Goal: Find specific page/section: Find specific page/section

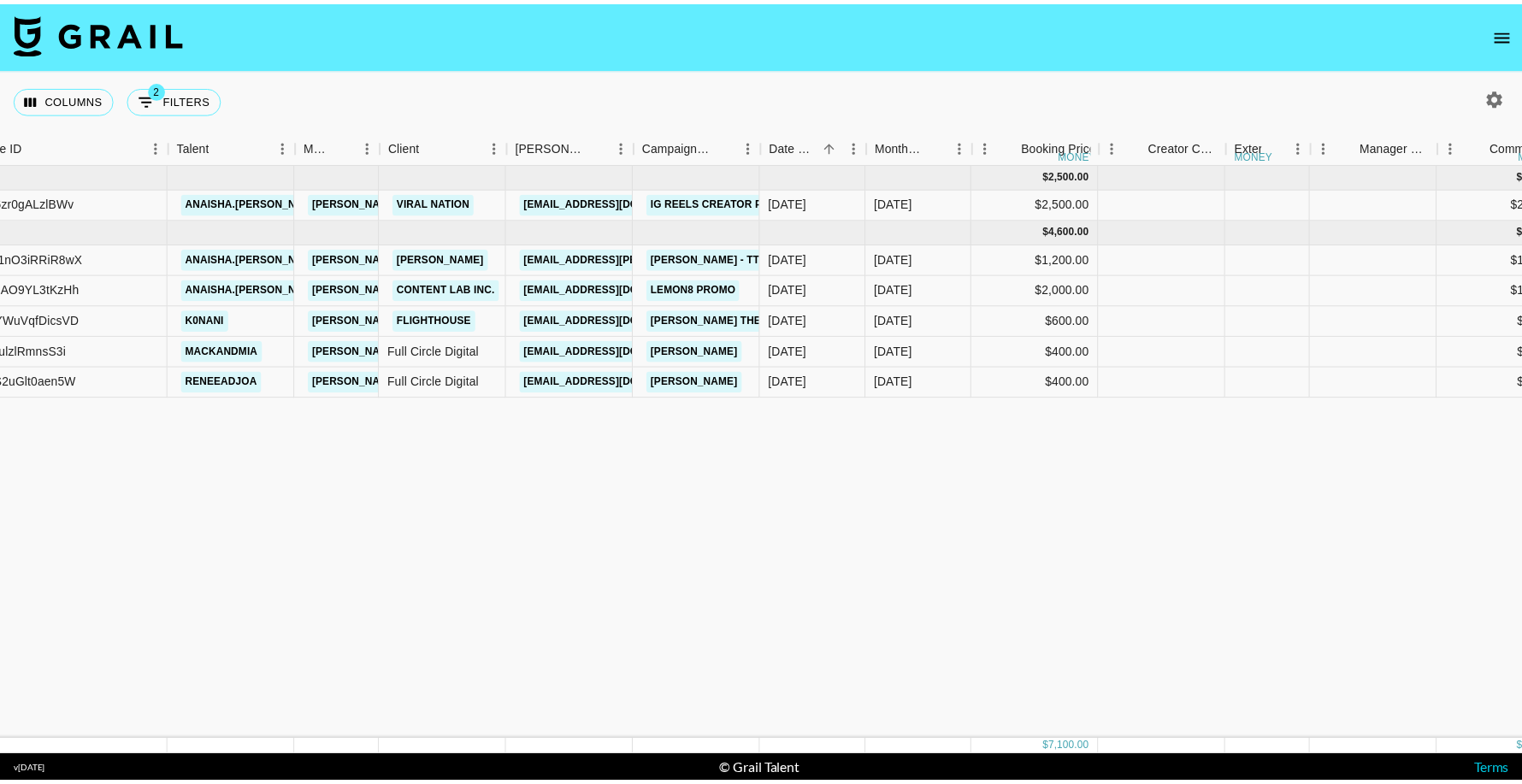
scroll to position [0, 182]
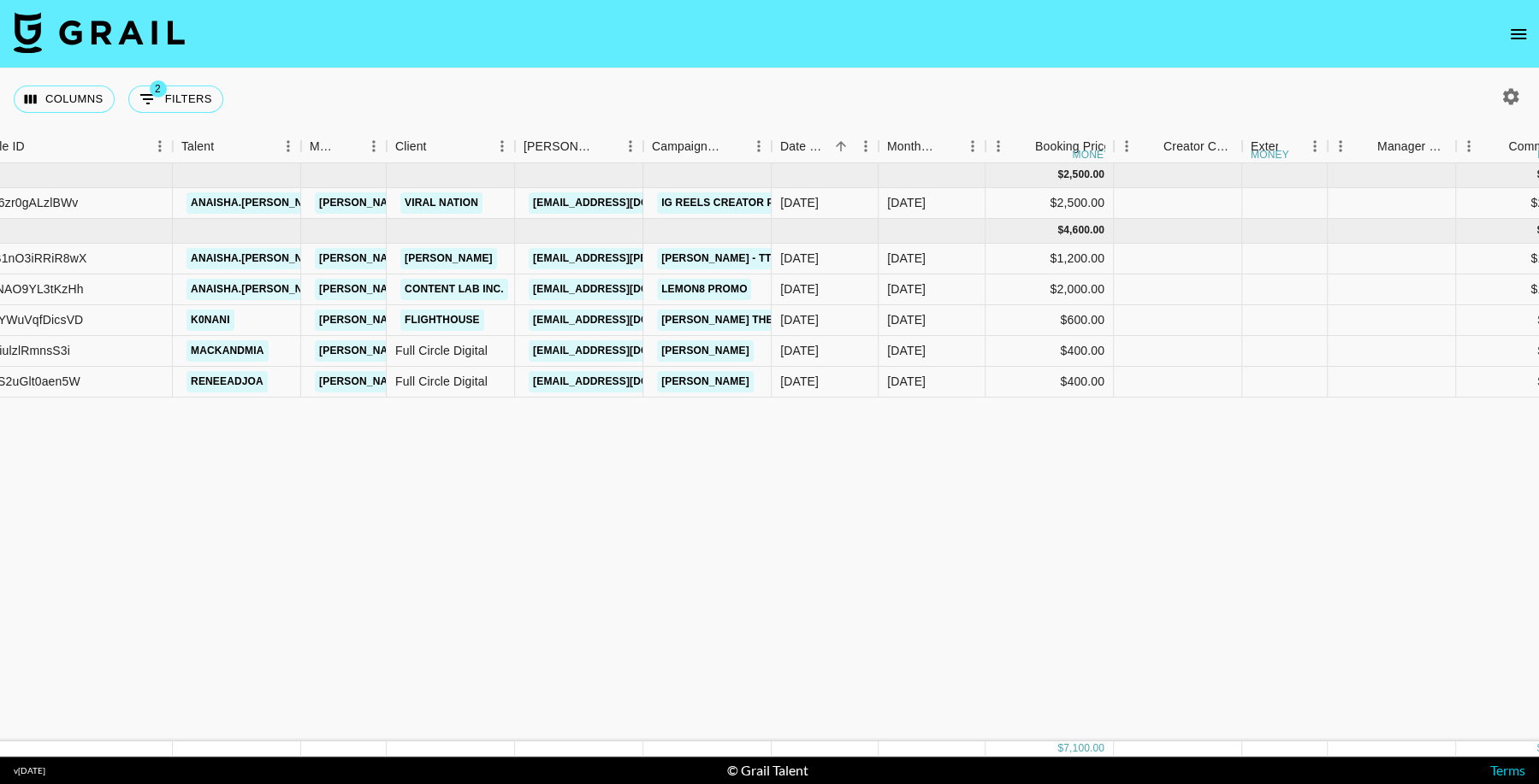
click at [1513, 37] on icon "open drawer" at bounding box center [1518, 33] width 21 height 21
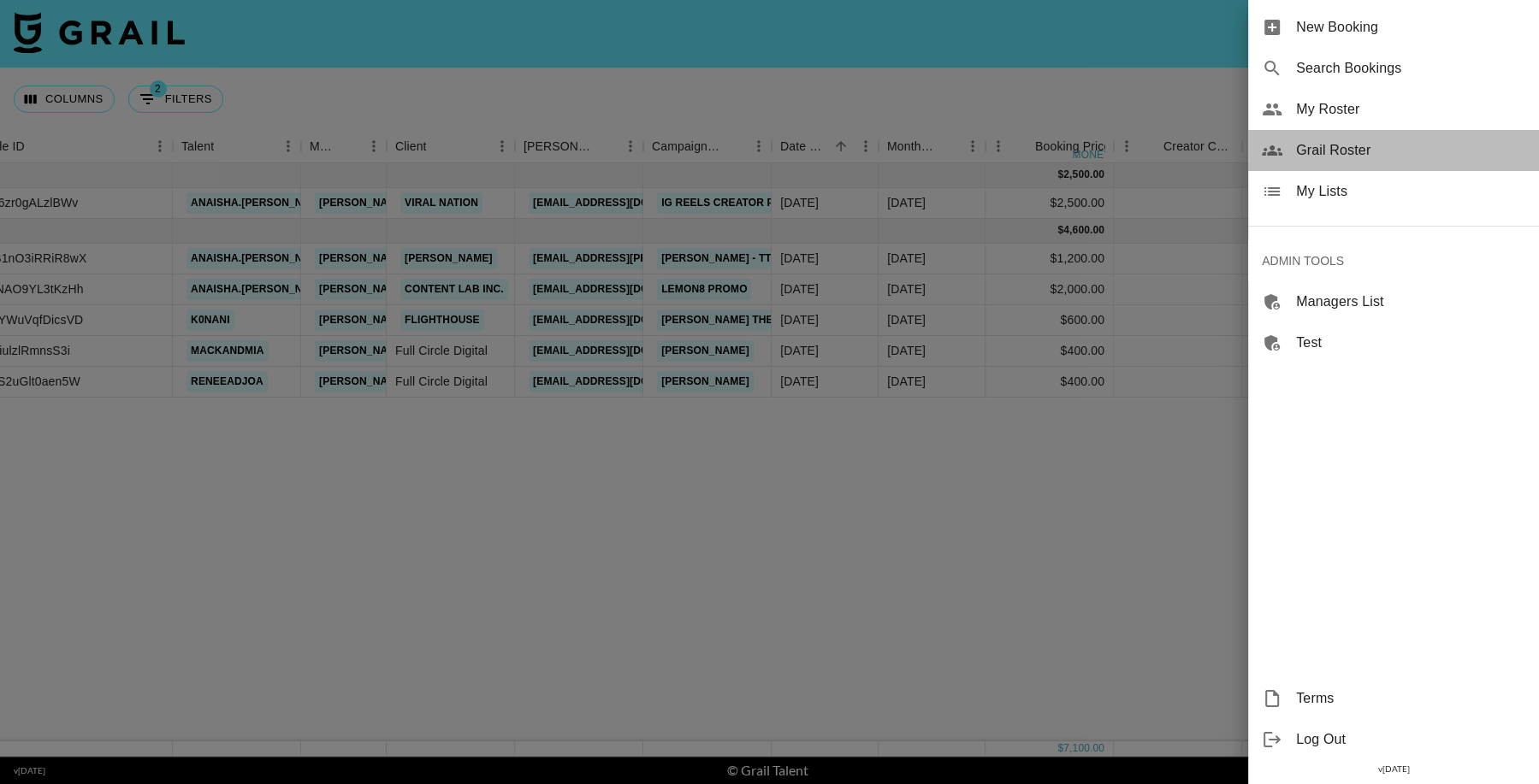
click at [1330, 154] on span "Grail Roster" at bounding box center [1410, 150] width 229 height 21
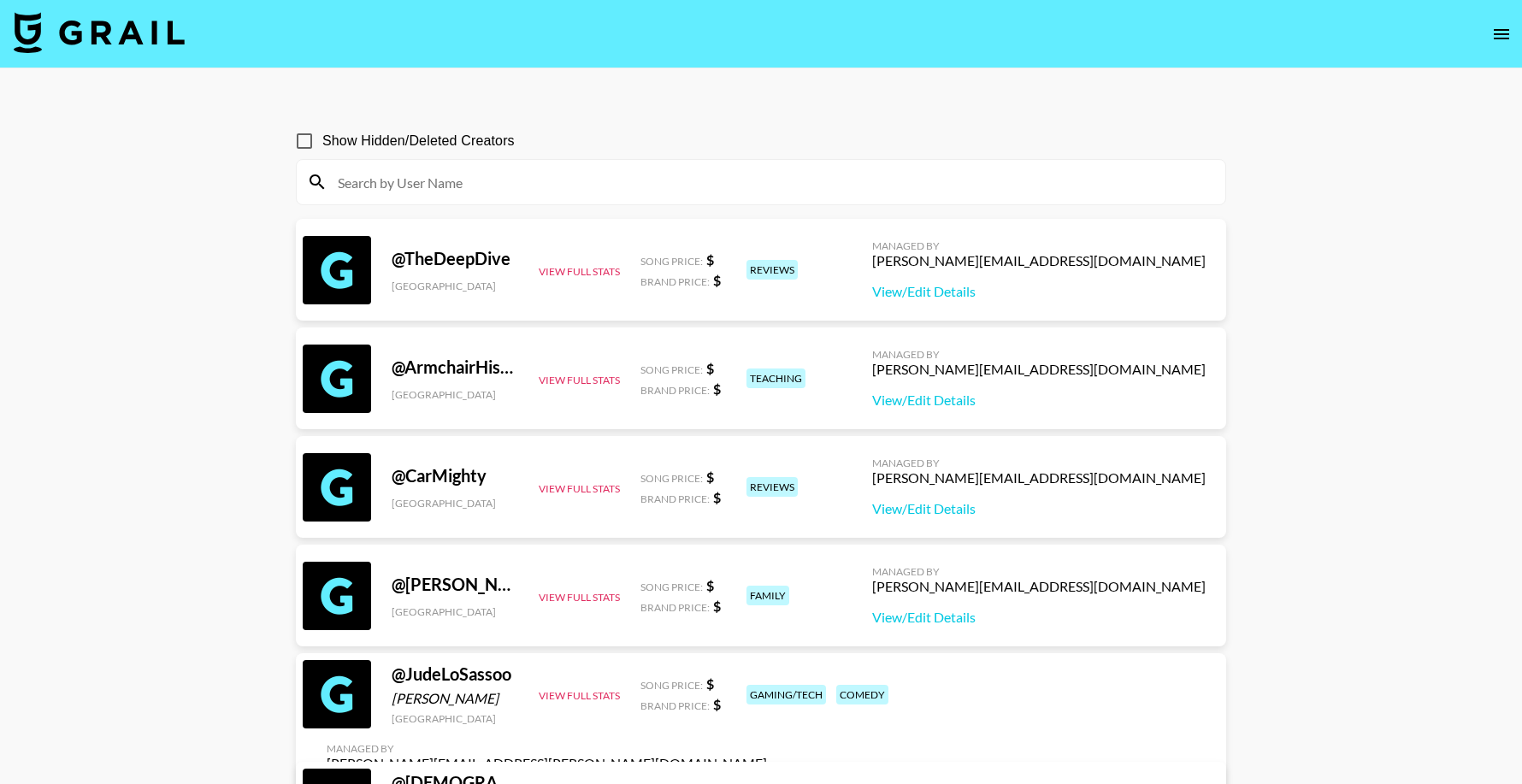
click at [523, 168] on input at bounding box center [770, 182] width 887 height 27
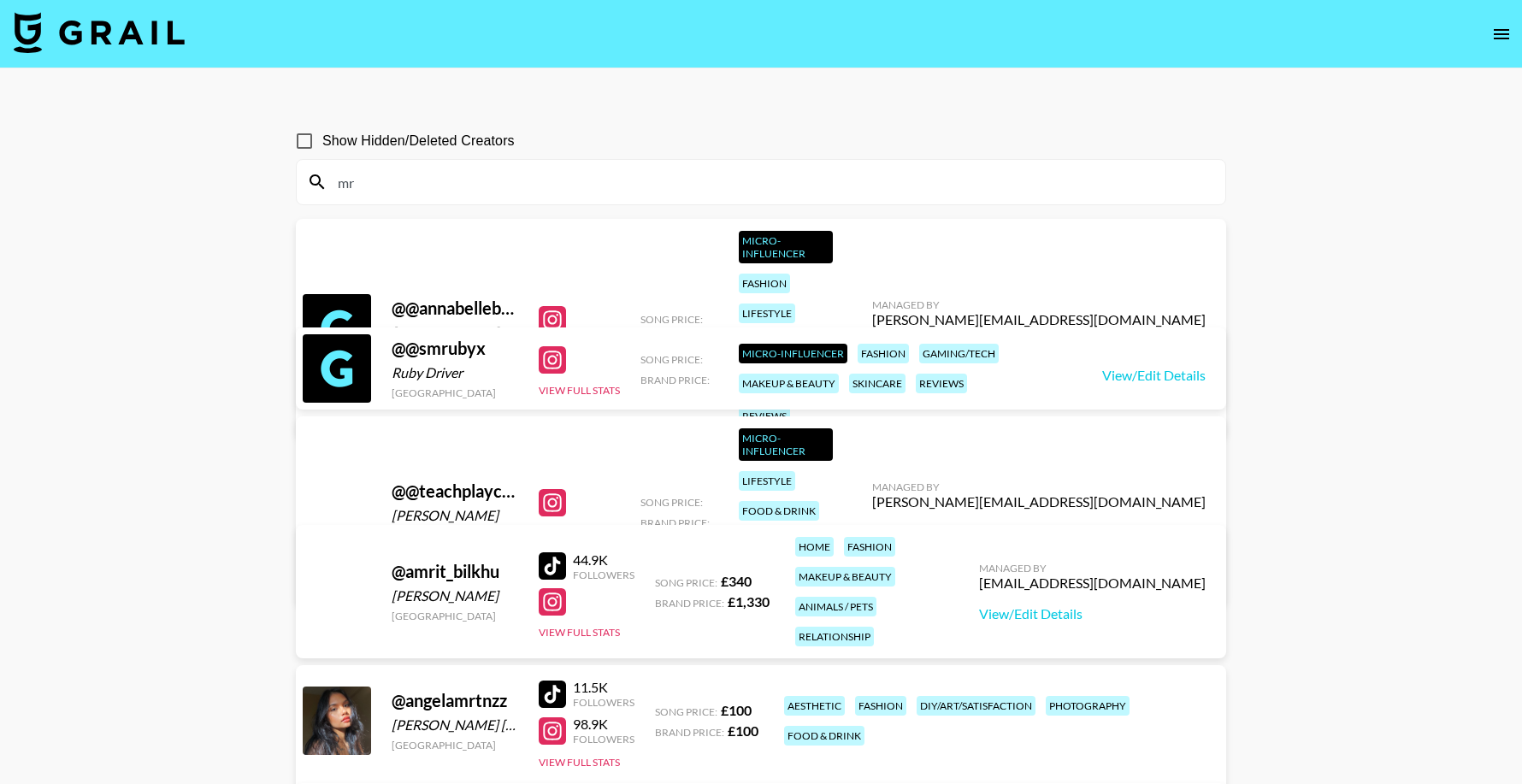
type input "m"
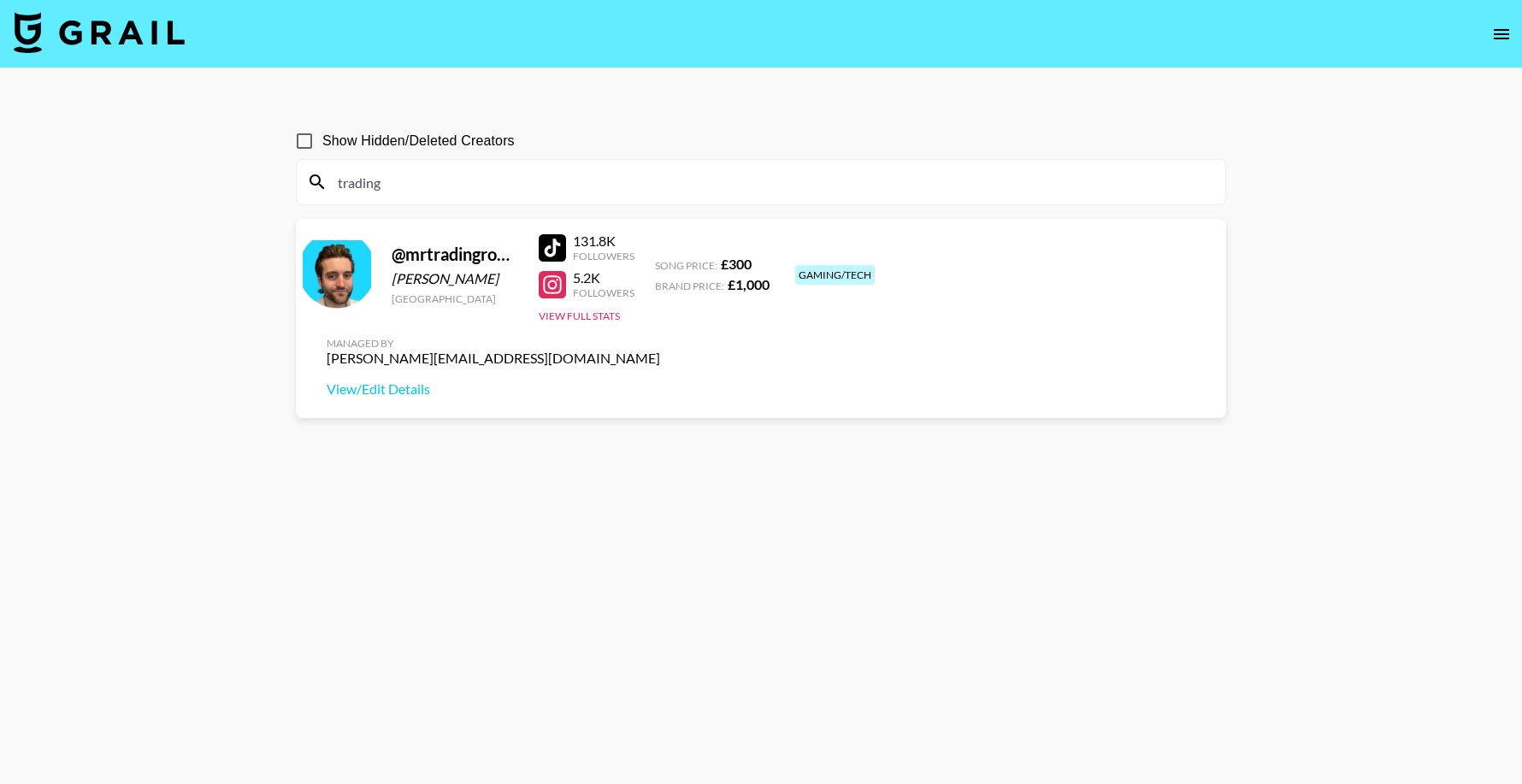
type input "trading"
click at [440, 256] on div "@ mrtradingrobot" at bounding box center [455, 254] width 127 height 22
click at [437, 260] on div "@ mrtradingrobot" at bounding box center [455, 254] width 127 height 22
click at [436, 255] on div "@ mrtradingrobot" at bounding box center [455, 254] width 127 height 22
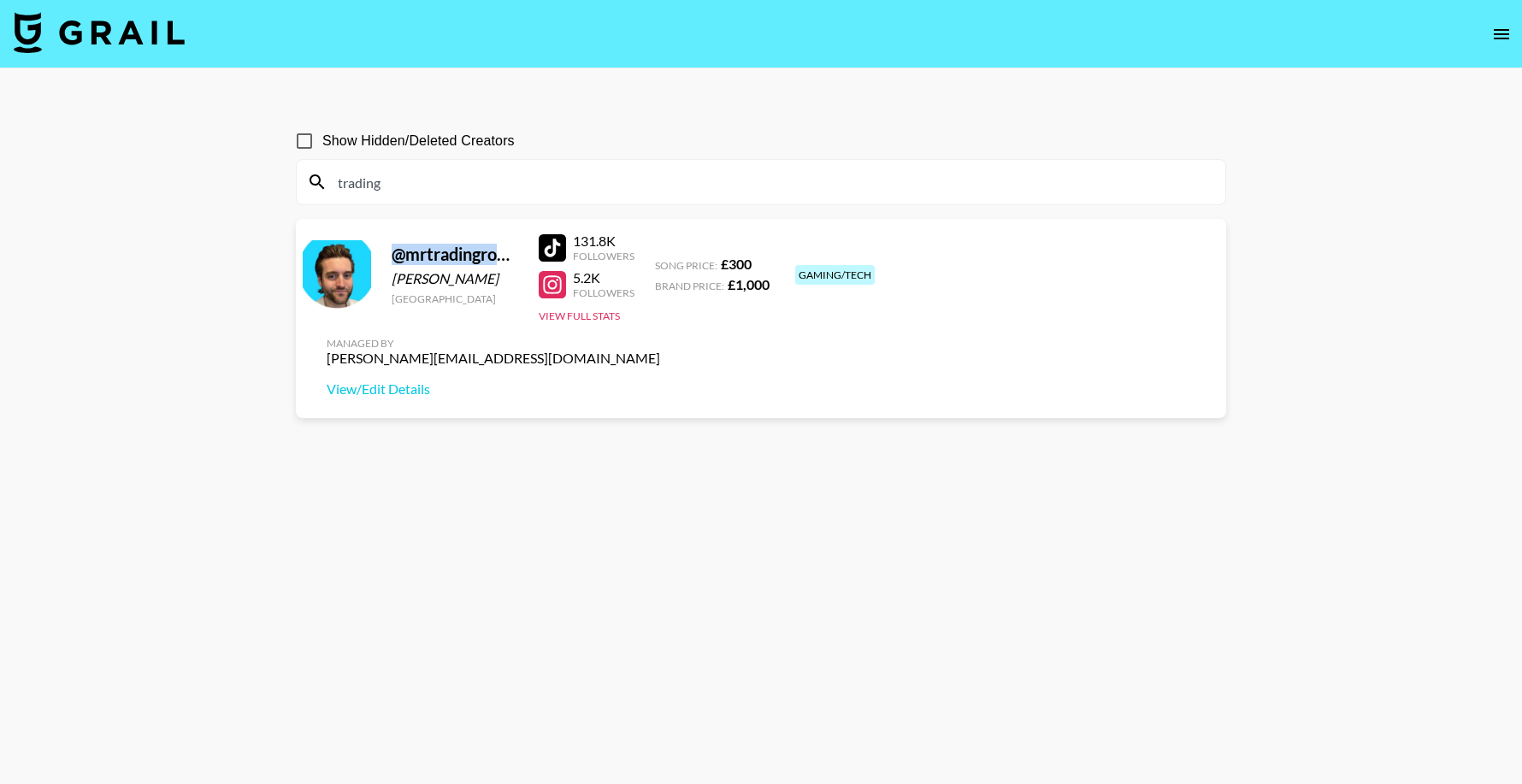
click at [436, 255] on div "@ mrtradingrobot" at bounding box center [455, 254] width 127 height 22
click at [660, 381] on link "View/Edit Details" at bounding box center [493, 389] width 334 height 17
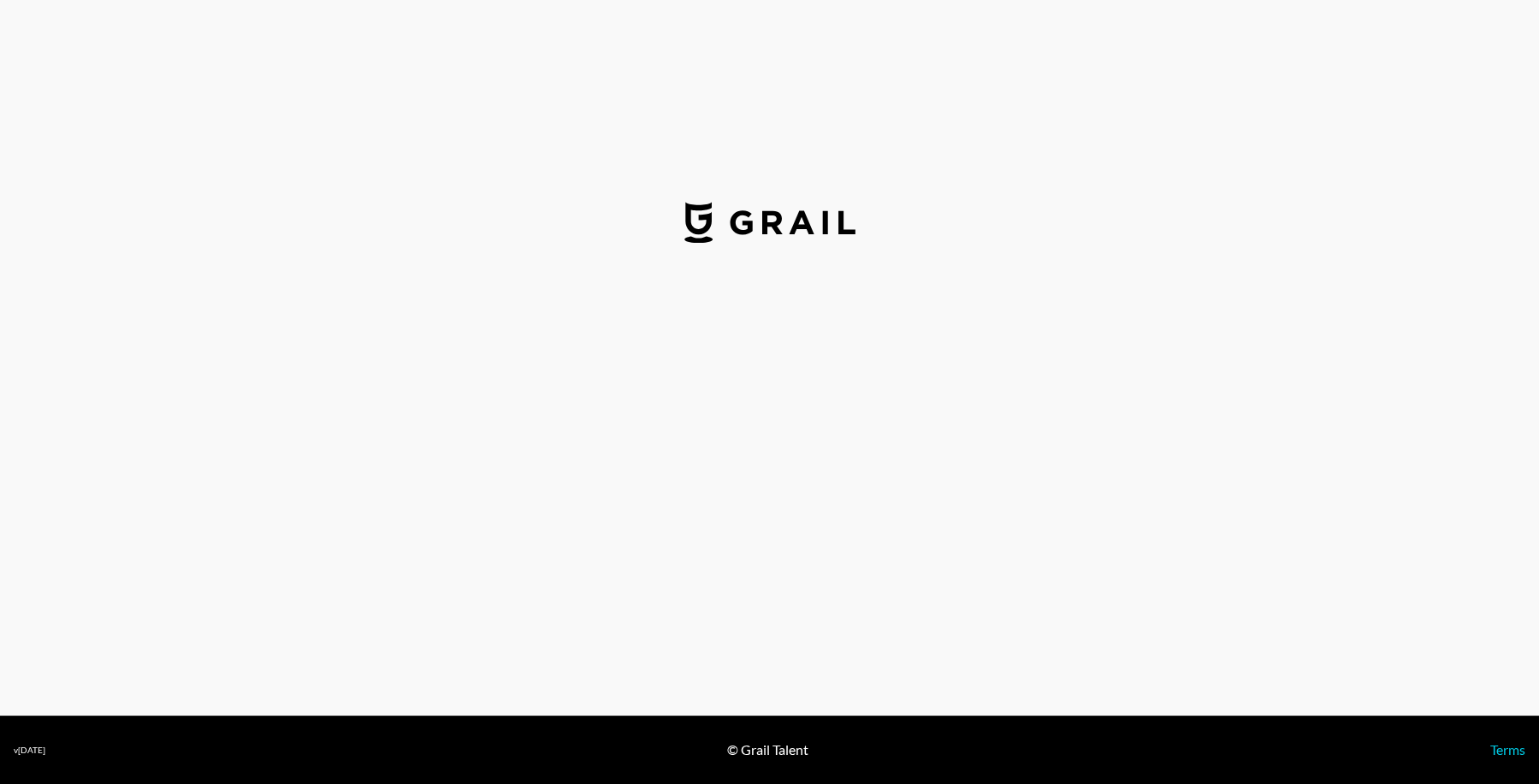
select select "GBP"
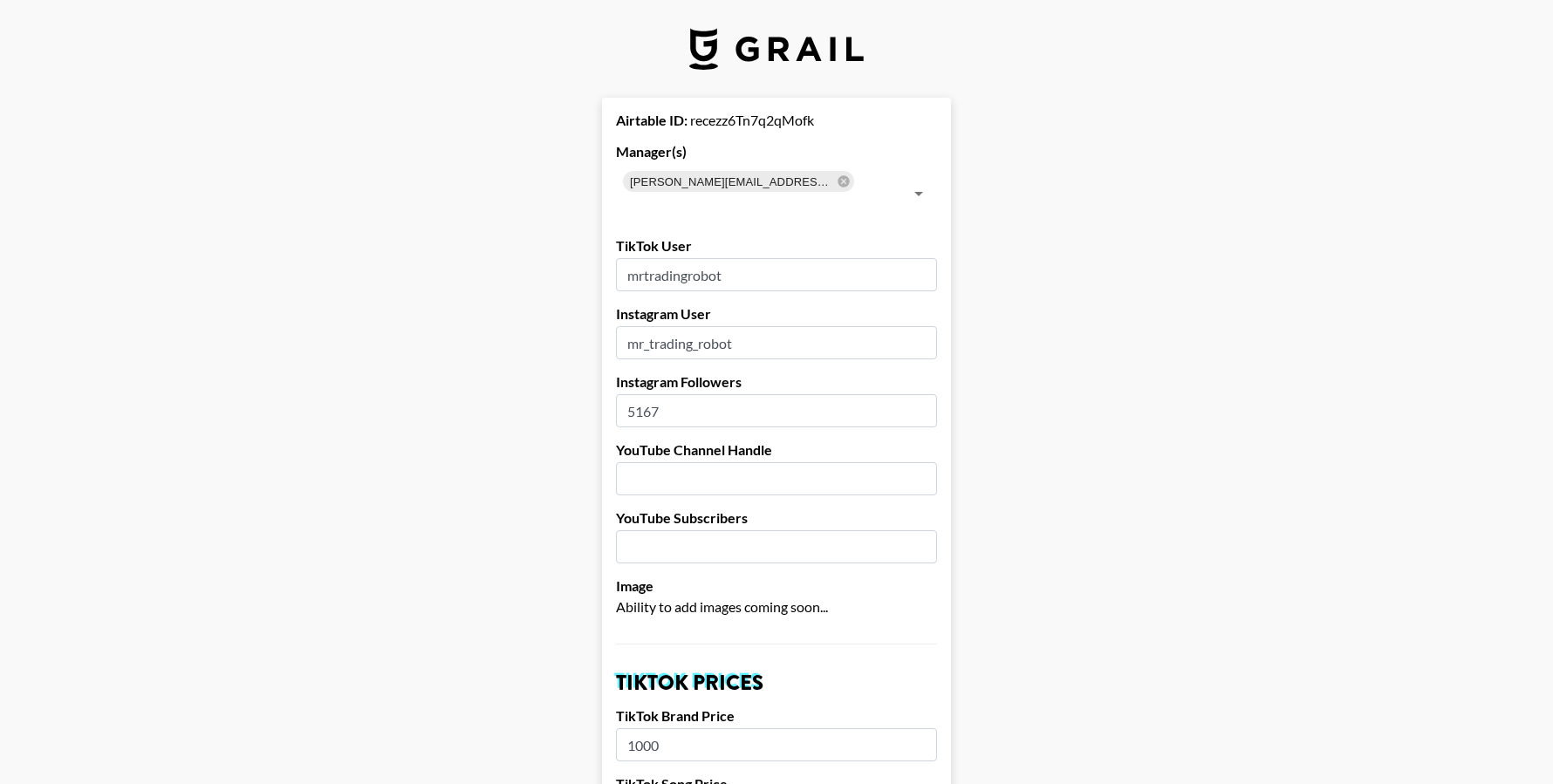
drag, startPoint x: 759, startPoint y: 250, endPoint x: 593, endPoint y: 249, distance: 166.0
